Goal: Task Accomplishment & Management: Manage account settings

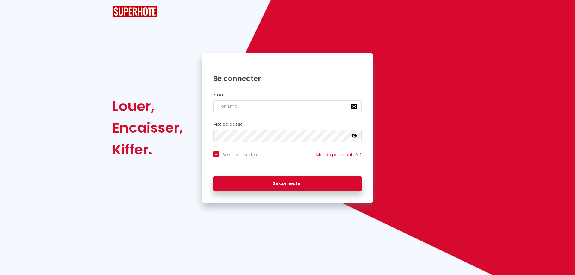
checkbox input "true"
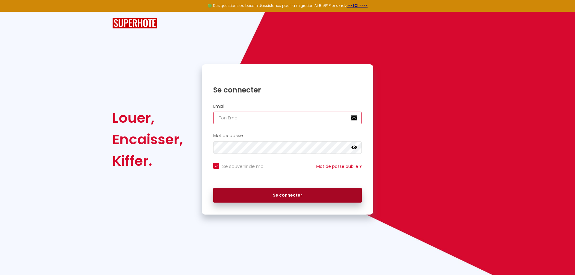
type input "[EMAIL_ADDRESS][DOMAIN_NAME]"
click at [317, 191] on button "Se connecter" at bounding box center [287, 195] width 149 height 15
checkbox input "true"
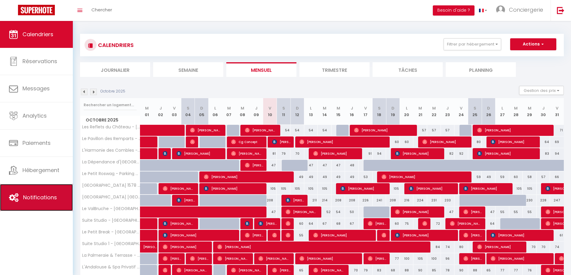
click at [47, 202] on link "Notifications" at bounding box center [36, 197] width 73 height 27
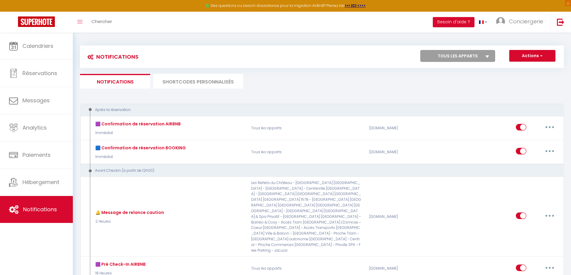
click at [217, 82] on li "SHORTCODES PERSONNALISÉS" at bounding box center [198, 81] width 90 height 15
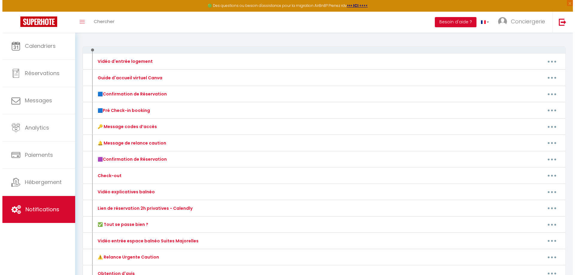
scroll to position [90, 0]
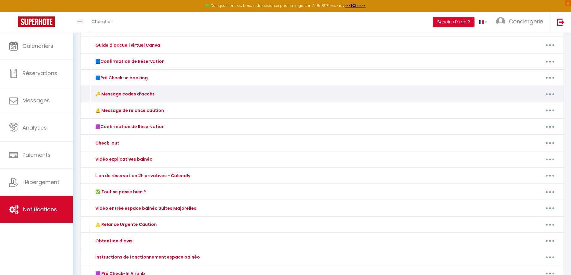
click at [550, 93] on button "button" at bounding box center [549, 94] width 17 height 10
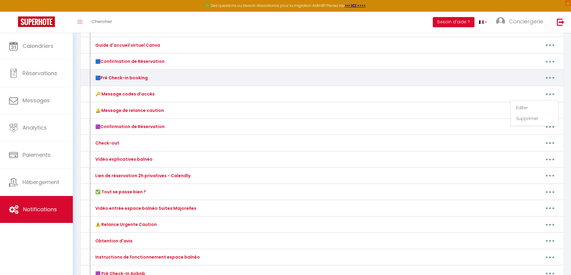
click at [549, 77] on icon "button" at bounding box center [550, 78] width 2 height 2
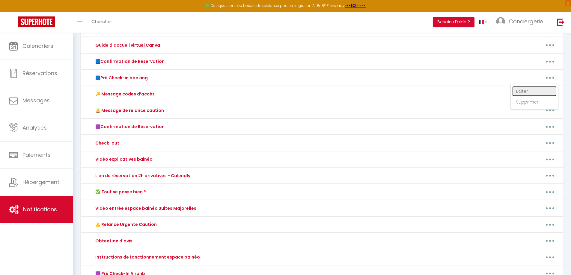
click at [535, 88] on link "Editer" at bounding box center [534, 91] width 44 height 10
type input "🟦Pré Check-in booking"
type textarea "Pré Check-in Booking"
type textarea "Loremip [DOLOR:SITAM_CONS]​, 🎉 Adipi elitse doeiusmo tempor, in utla etdolo mag…"
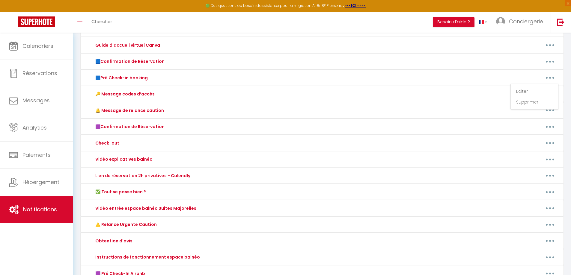
type textarea "Loremip [DOLOR:SITAM_CONS]​, 🎉 Adipi elitse doeiusmo tempor, in utla etdolo mag…"
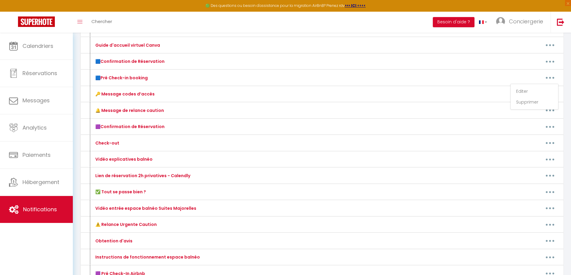
type textarea "Loremip [DOLOR:SITAM_CONS]​, 🎉 Adipi elitse doeiusmo tempor, in utla etdolo mag…"
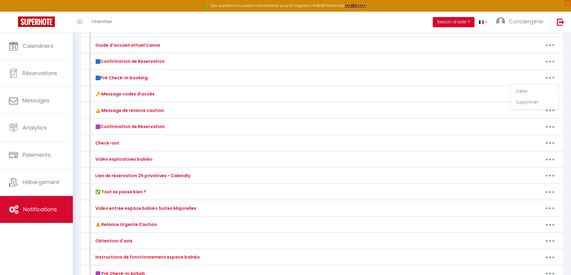
type textarea "Loremip [DOLOR:SITAM_CONS]​, 🎉 Adipi elitse doeiusmo tempor, in utla etdolo mag…"
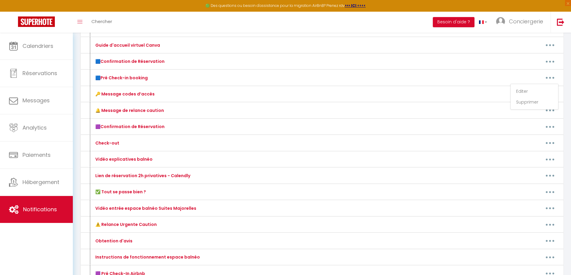
type textarea "Loremip [DOLOR:SITAM_CONS]​, 🎉 Adipi elitse doeiusmo tempor, in utla etdolo mag…"
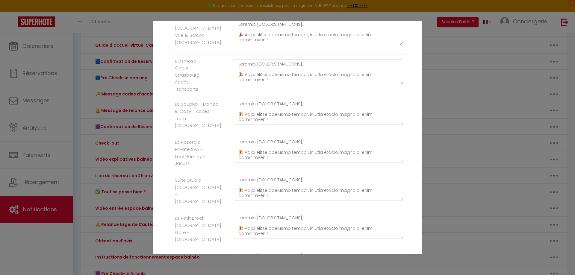
scroll to position [782, 0]
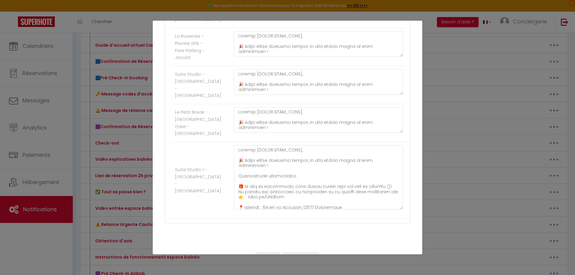
drag, startPoint x: 395, startPoint y: 193, endPoint x: 383, endPoint y: 235, distance: 43.9
click at [392, 210] on textarea at bounding box center [318, 177] width 169 height 64
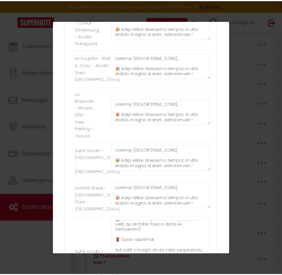
scroll to position [111, 0]
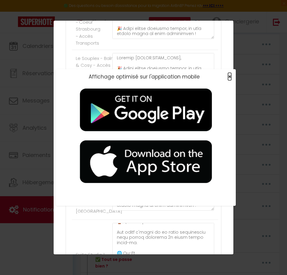
click at [228, 77] on span "×" at bounding box center [229, 76] width 3 height 7
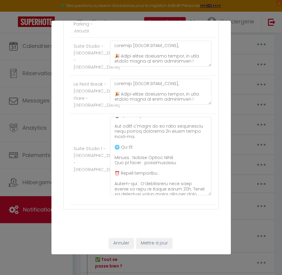
scroll to position [1028, 0]
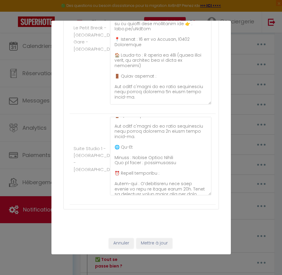
drag, startPoint x: 205, startPoint y: 131, endPoint x: 190, endPoint y: 240, distance: 110.3
click at [190, 111] on div at bounding box center [161, 38] width 110 height 144
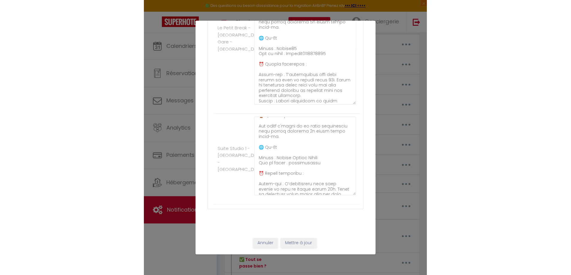
scroll to position [90, 0]
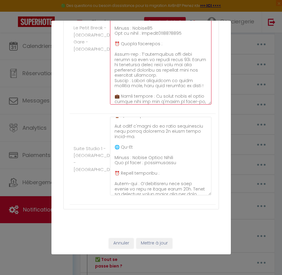
drag, startPoint x: 154, startPoint y: 159, endPoint x: 133, endPoint y: 159, distance: 21.6
click at [133, 105] on textarea at bounding box center [161, 35] width 102 height 138
drag, startPoint x: 185, startPoint y: 166, endPoint x: 145, endPoint y: 167, distance: 39.8
click at [145, 105] on textarea at bounding box center [161, 35] width 102 height 138
drag, startPoint x: 151, startPoint y: 159, endPoint x: 133, endPoint y: 160, distance: 18.6
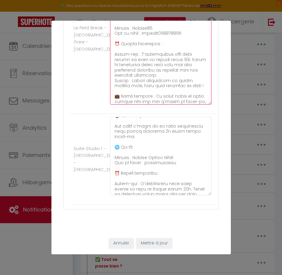
click at [133, 105] on textarea at bounding box center [161, 35] width 102 height 138
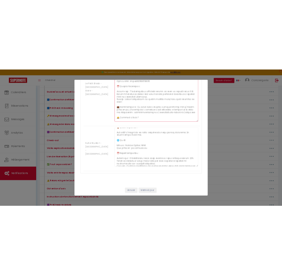
scroll to position [111, 0]
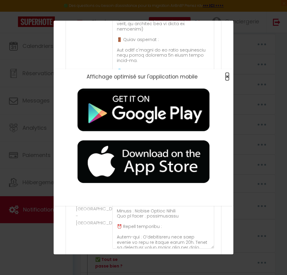
click at [226, 76] on span "×" at bounding box center [227, 76] width 3 height 7
